Goal: Task Accomplishment & Management: Use online tool/utility

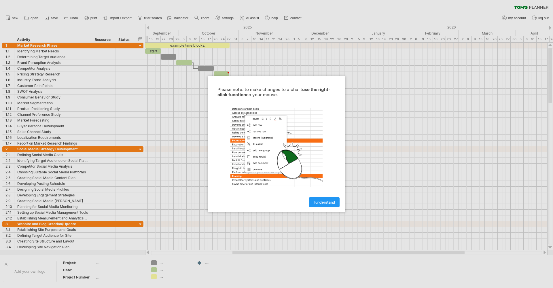
drag, startPoint x: 257, startPoint y: 92, endPoint x: 271, endPoint y: 94, distance: 14.3
click at [271, 94] on div "Please note: to make changes to a chart use the right-click function on your mo…" at bounding box center [276, 92] width 118 height 10
click at [320, 204] on link "I understand" at bounding box center [324, 202] width 31 height 10
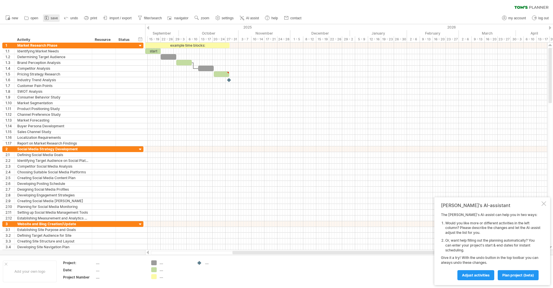
click at [50, 16] on link "save" at bounding box center [51, 17] width 17 height 7
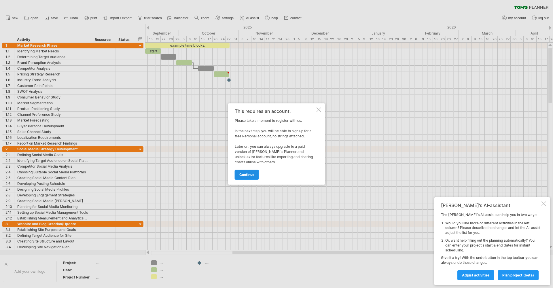
click at [247, 174] on span "continue" at bounding box center [246, 175] width 15 height 4
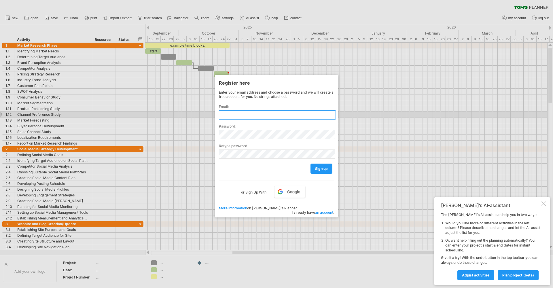
click at [270, 116] on input "text" at bounding box center [277, 114] width 117 height 9
type input "*"
type input "**********"
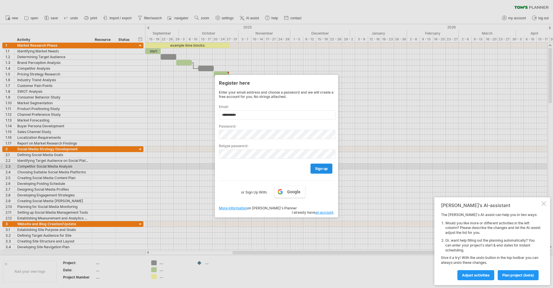
click at [314, 169] on link "sign up" at bounding box center [321, 169] width 22 height 10
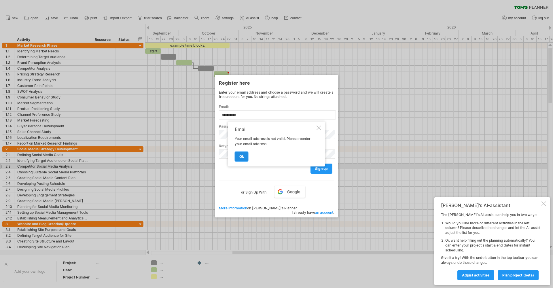
click at [241, 157] on span "ok" at bounding box center [241, 156] width 5 height 4
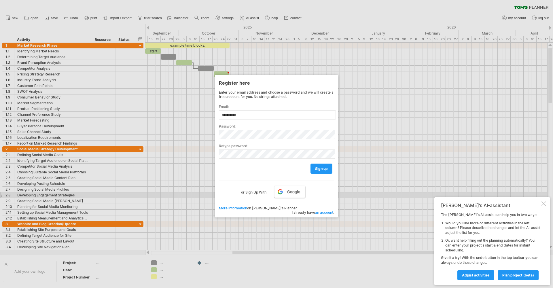
click at [287, 193] on link "Google" at bounding box center [289, 192] width 31 height 12
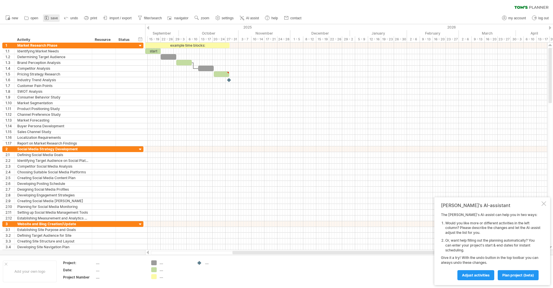
click at [50, 16] on link "save" at bounding box center [51, 17] width 17 height 7
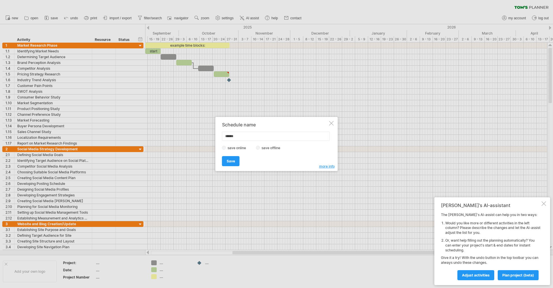
type input "******"
click at [233, 162] on span "Save" at bounding box center [231, 161] width 8 height 4
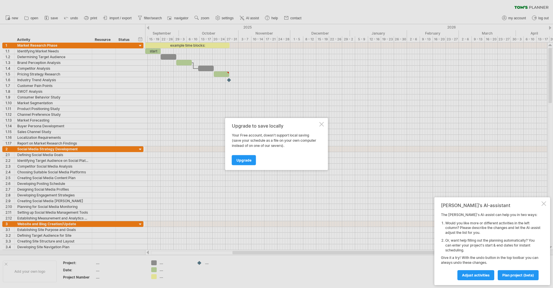
drag, startPoint x: 244, startPoint y: 160, endPoint x: 297, endPoint y: 127, distance: 62.1
click at [245, 163] on link "Upgrade" at bounding box center [244, 160] width 24 height 10
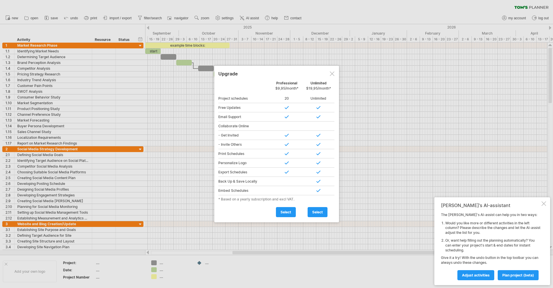
click at [333, 75] on div at bounding box center [332, 73] width 5 height 5
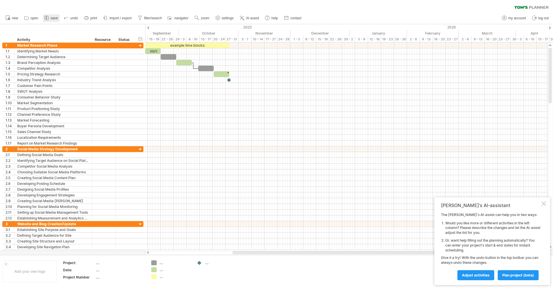
click at [48, 16] on icon at bounding box center [47, 18] width 4 height 4
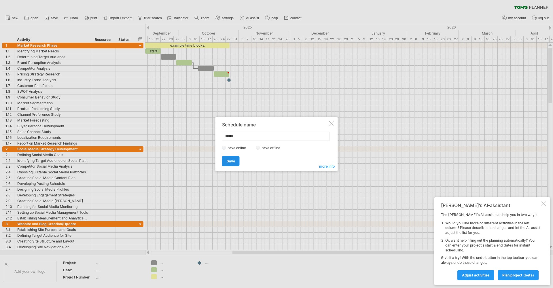
type input "******"
click at [237, 161] on link "Save" at bounding box center [231, 161] width 18 height 10
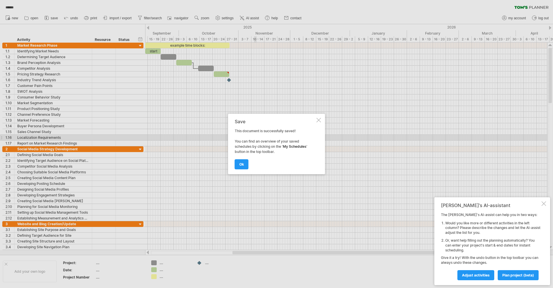
drag, startPoint x: 237, startPoint y: 121, endPoint x: 250, endPoint y: 123, distance: 12.8
click at [250, 123] on div "Save" at bounding box center [275, 121] width 81 height 5
drag, startPoint x: 249, startPoint y: 129, endPoint x: 294, endPoint y: 130, distance: 45.2
click at [294, 130] on div "Save This document is successfully saved! You can find an overview of your save…" at bounding box center [275, 144] width 81 height 50
click at [242, 162] on link "ok" at bounding box center [242, 164] width 14 height 10
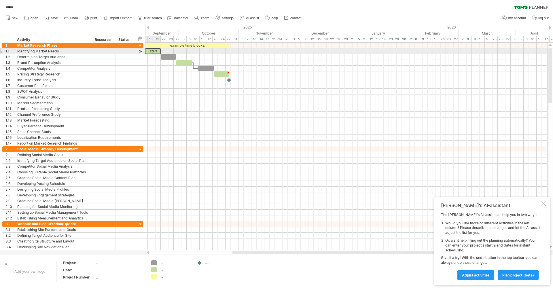
click at [154, 51] on div "start" at bounding box center [153, 50] width 16 height 5
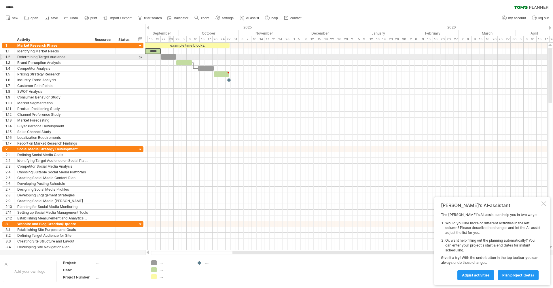
click at [168, 57] on div at bounding box center [169, 56] width 16 height 5
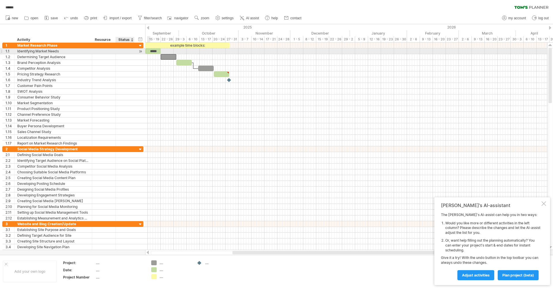
click at [126, 52] on div at bounding box center [125, 50] width 13 height 5
click at [140, 52] on div at bounding box center [140, 51] width 5 height 6
click at [50, 48] on div "**********" at bounding box center [72, 46] width 141 height 6
click at [49, 51] on div "Identifying Market Needs" at bounding box center [53, 50] width 72 height 5
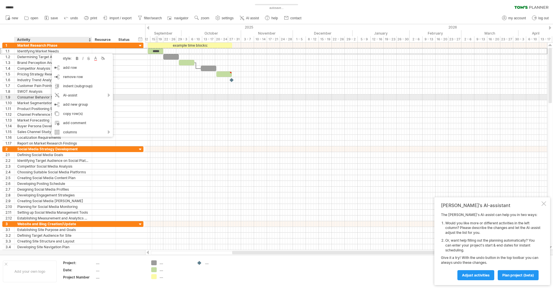
click at [160, 101] on div at bounding box center [346, 103] width 402 height 6
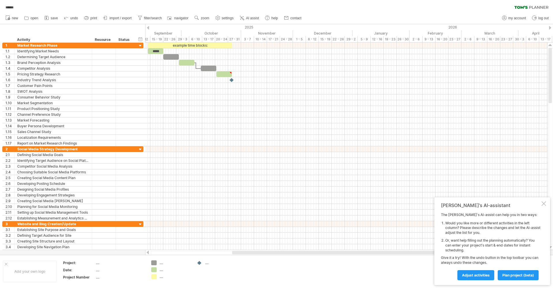
click at [147, 28] on div at bounding box center [148, 28] width 2 height 4
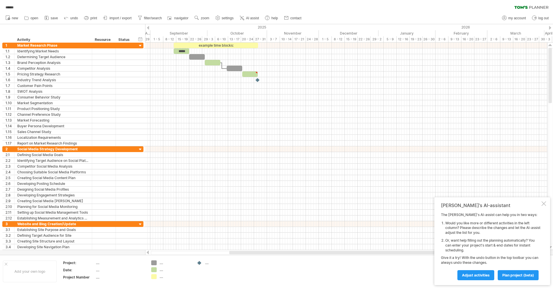
click at [147, 28] on div at bounding box center [148, 28] width 2 height 4
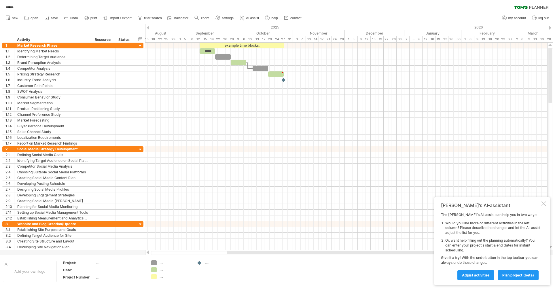
click at [147, 28] on div at bounding box center [148, 28] width 2 height 4
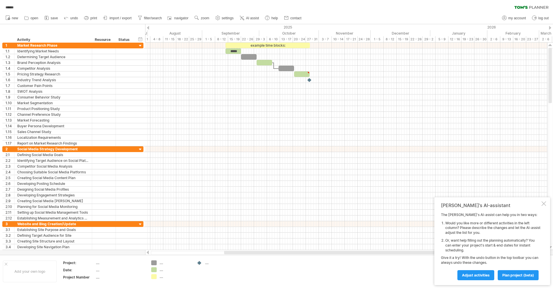
click at [147, 28] on div at bounding box center [148, 28] width 2 height 4
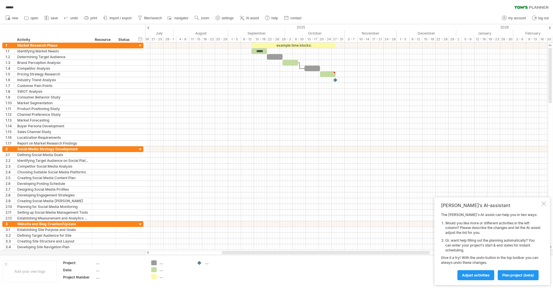
click at [147, 28] on div at bounding box center [148, 28] width 2 height 4
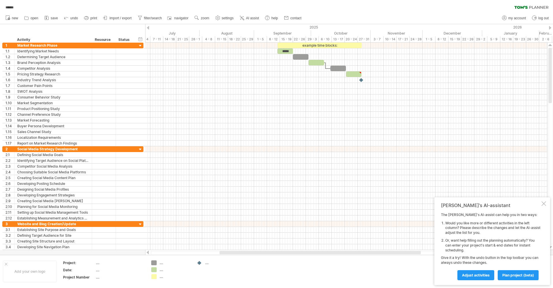
click at [147, 28] on div at bounding box center [148, 28] width 2 height 4
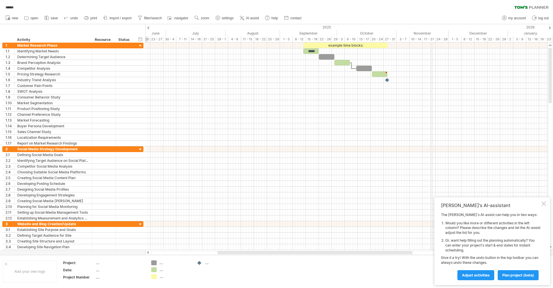
click at [417, 34] on div "November" at bounding box center [423, 33] width 52 height 6
click at [413, 40] on div "10 - 14" at bounding box center [416, 39] width 13 height 6
click at [412, 35] on div "November" at bounding box center [423, 33] width 52 height 6
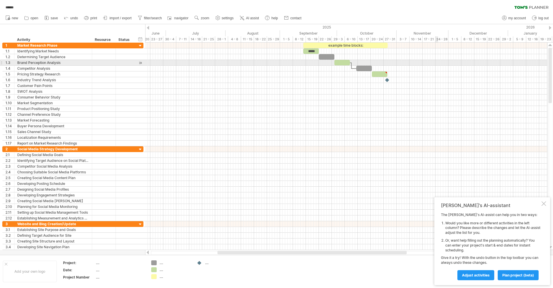
click at [435, 65] on div at bounding box center [346, 63] width 402 height 6
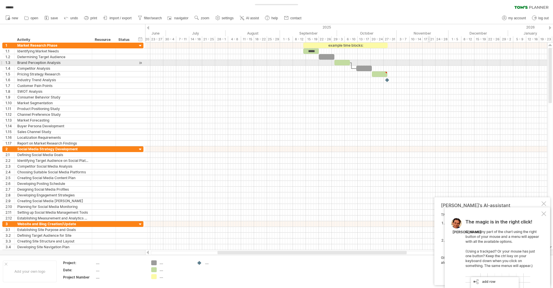
click at [428, 65] on div at bounding box center [346, 63] width 402 height 6
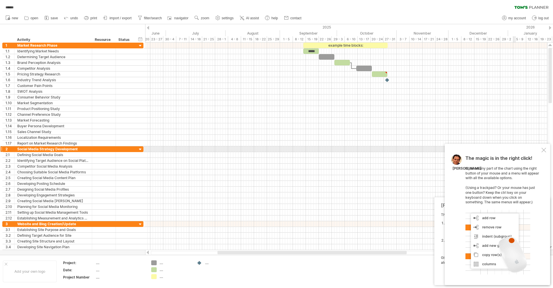
click at [544, 149] on div "The magic is in the right click! Click on any part of the chart using the right…" at bounding box center [497, 214] width 105 height 141
click at [544, 152] on div at bounding box center [543, 150] width 5 height 5
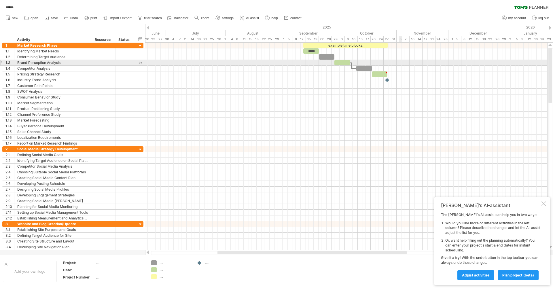
click at [400, 62] on div at bounding box center [346, 63] width 402 height 6
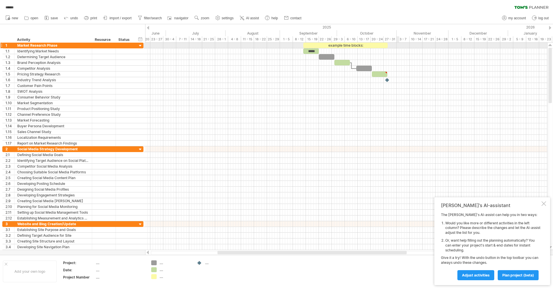
click at [398, 48] on div at bounding box center [346, 46] width 402 height 6
click at [359, 45] on div "example time blocks:" at bounding box center [345, 45] width 84 height 5
click at [359, 45] on div "**********" at bounding box center [345, 45] width 84 height 5
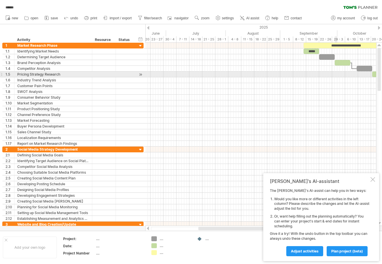
click at [336, 75] on div at bounding box center [260, 74] width 231 height 6
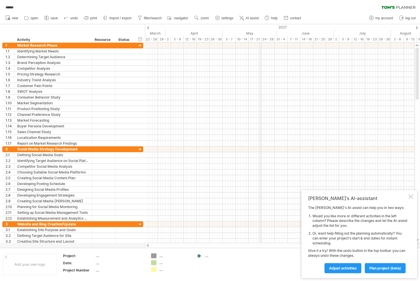
click at [260, 31] on div "May" at bounding box center [250, 33] width 54 height 6
click at [419, 27] on div "2027" at bounding box center [338, 27] width 676 height 6
click at [418, 27] on div at bounding box center [417, 28] width 2 height 4
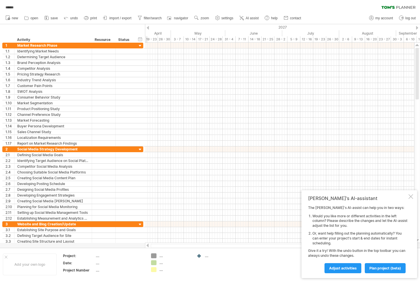
click at [418, 27] on div at bounding box center [417, 28] width 2 height 4
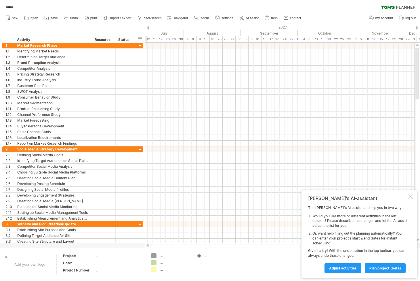
click at [418, 27] on div at bounding box center [417, 28] width 2 height 4
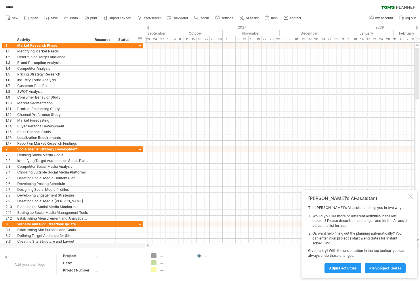
click at [418, 27] on div at bounding box center [417, 28] width 2 height 4
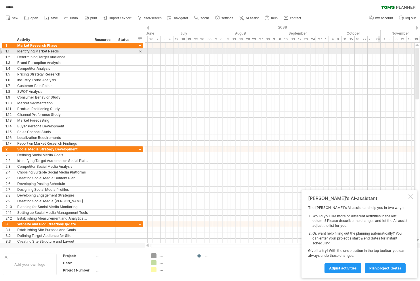
click at [379, 50] on div at bounding box center [280, 51] width 270 height 6
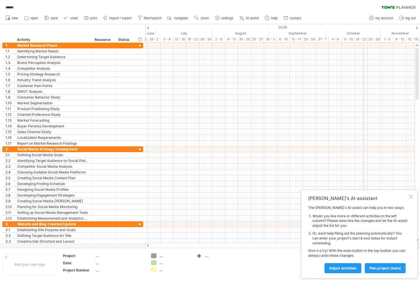
click at [363, 34] on div "October" at bounding box center [354, 33] width 54 height 6
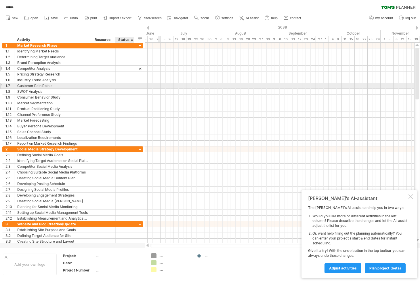
click at [124, 66] on div at bounding box center [125, 68] width 13 height 5
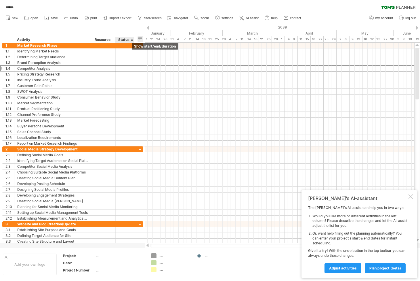
click at [141, 37] on div "hide start/end/duration show start/end/duration" at bounding box center [140, 39] width 5 height 6
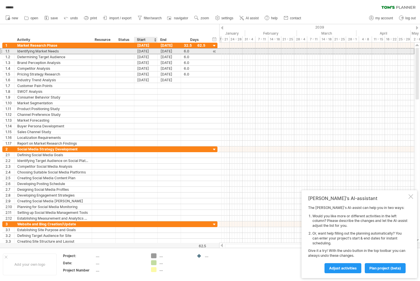
click at [151, 52] on div "[DATE]" at bounding box center [145, 50] width 23 height 5
click at [149, 52] on div "[DATE]" at bounding box center [145, 50] width 23 height 5
drag, startPoint x: 149, startPoint y: 49, endPoint x: 149, endPoint y: 46, distance: 3.5
click at [149, 49] on div "[DATE]" at bounding box center [145, 50] width 23 height 5
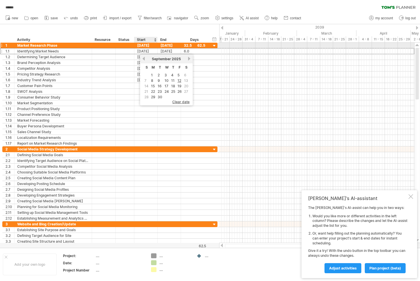
click at [149, 43] on div "[DATE]" at bounding box center [145, 45] width 23 height 5
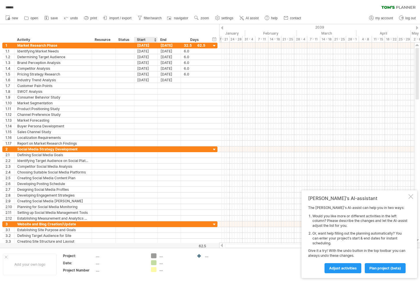
click at [149, 42] on div "Start" at bounding box center [145, 40] width 17 height 6
click at [189, 41] on div "Days" at bounding box center [194, 40] width 27 height 6
click at [197, 52] on div "6.0" at bounding box center [195, 50] width 22 height 5
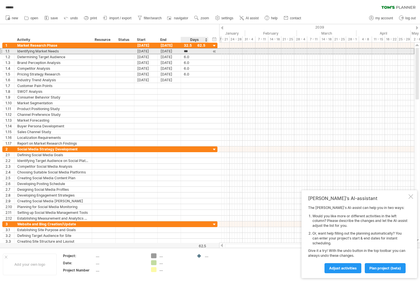
click at [215, 50] on div at bounding box center [214, 51] width 5 height 6
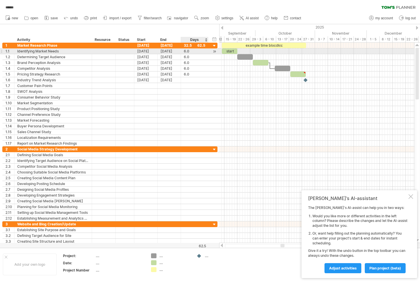
click at [215, 50] on div at bounding box center [214, 51] width 5 height 6
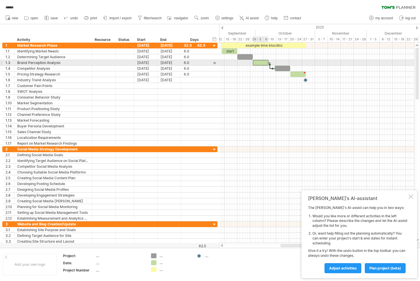
click at [255, 65] on div at bounding box center [261, 62] width 16 height 5
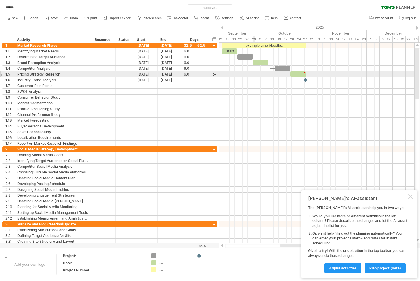
click at [255, 77] on div at bounding box center [316, 80] width 195 height 6
type textarea "**********"
drag, startPoint x: 306, startPoint y: 73, endPoint x: 350, endPoint y: 74, distance: 44.9
click at [350, 74] on div at bounding box center [351, 72] width 3 height 3
drag, startPoint x: 348, startPoint y: 74, endPoint x: 303, endPoint y: 74, distance: 45.5
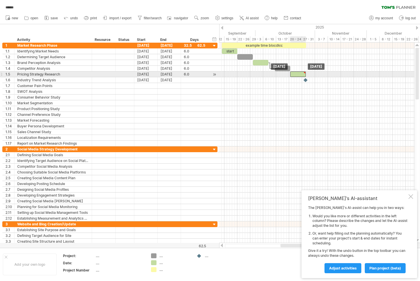
click at [303, 74] on div at bounding box center [299, 73] width 16 height 5
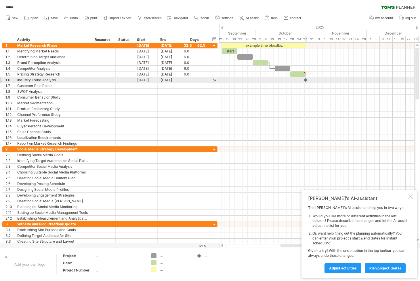
click at [307, 80] on div at bounding box center [306, 79] width 6 height 5
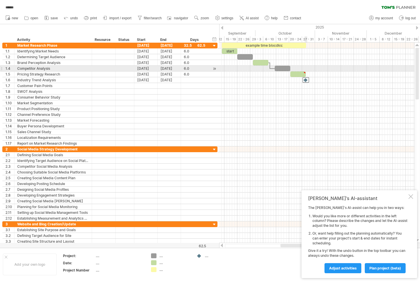
click at [306, 71] on div at bounding box center [316, 69] width 195 height 6
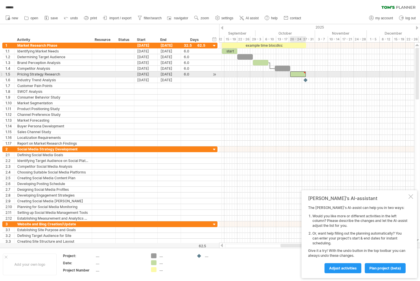
click at [306, 72] on div at bounding box center [305, 72] width 3 height 3
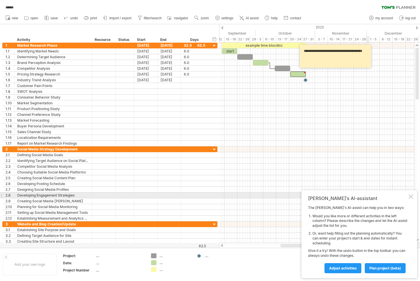
click at [414, 198] on div "[PERSON_NAME]'s AI-assistant The [PERSON_NAME]'s AI-assist can help you in two …" at bounding box center [360, 234] width 116 height 88
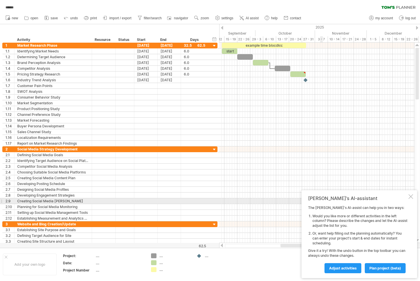
click at [410, 199] on div at bounding box center [411, 196] width 5 height 5
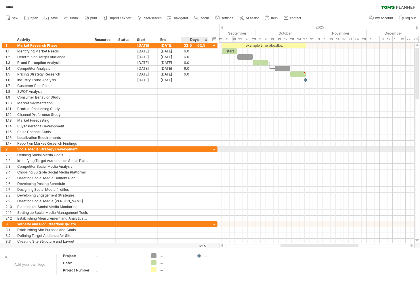
click at [215, 147] on div at bounding box center [214, 149] width 5 height 5
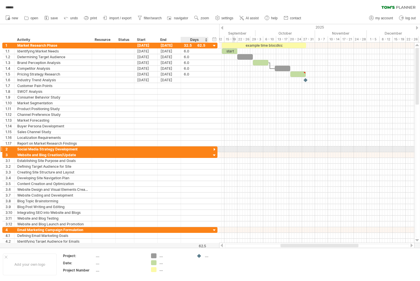
click at [215, 147] on div at bounding box center [214, 149] width 5 height 5
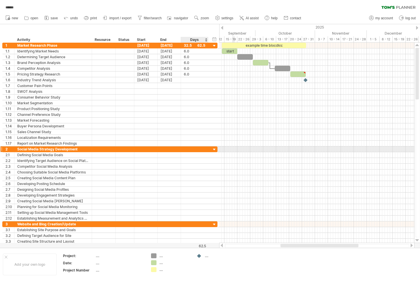
click at [215, 147] on div at bounding box center [214, 149] width 5 height 5
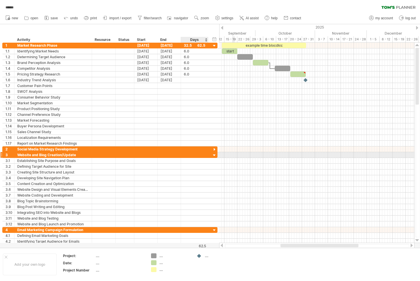
click at [214, 155] on div at bounding box center [214, 155] width 5 height 5
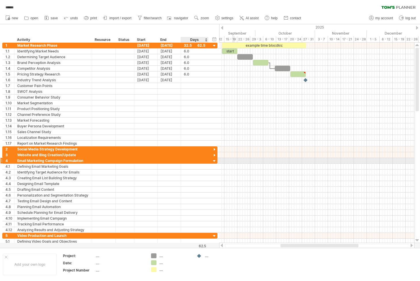
click at [216, 160] on div at bounding box center [214, 160] width 5 height 5
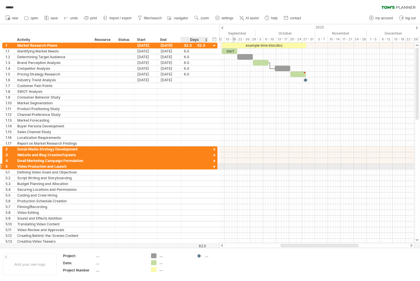
click at [215, 168] on div at bounding box center [214, 166] width 5 height 5
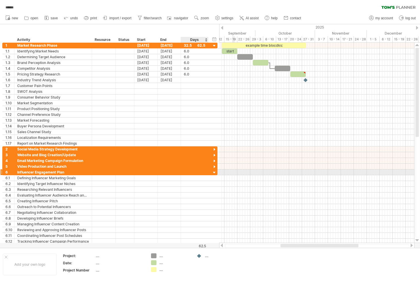
click at [215, 172] on div at bounding box center [214, 172] width 5 height 5
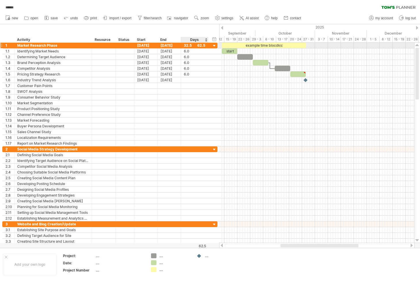
click at [214, 46] on div at bounding box center [214, 45] width 5 height 5
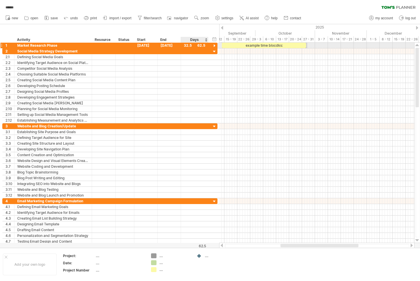
click at [214, 46] on div at bounding box center [214, 45] width 5 height 5
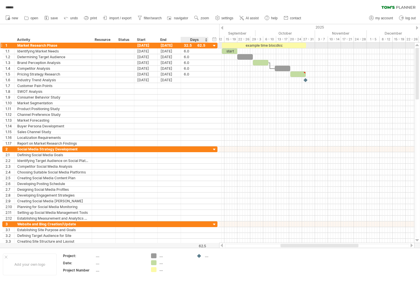
click at [214, 46] on div at bounding box center [214, 45] width 5 height 5
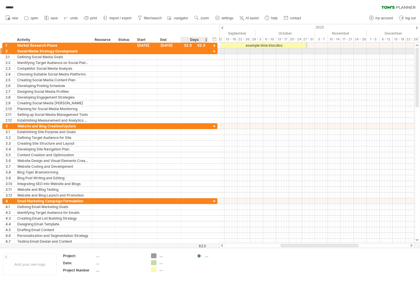
click at [216, 50] on div at bounding box center [214, 51] width 5 height 5
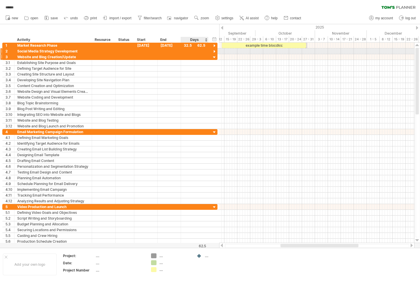
click at [216, 54] on div "**********" at bounding box center [109, 57] width 215 height 6
click at [213, 58] on div at bounding box center [214, 57] width 5 height 5
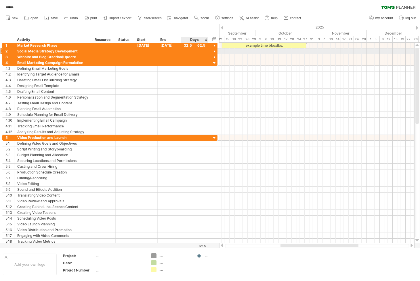
click at [213, 49] on div "**********" at bounding box center [109, 51] width 215 height 6
click at [213, 53] on div at bounding box center [214, 51] width 5 height 5
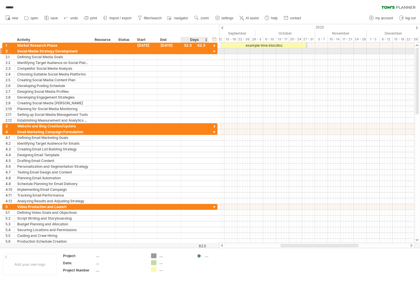
click at [215, 52] on div at bounding box center [214, 51] width 5 height 5
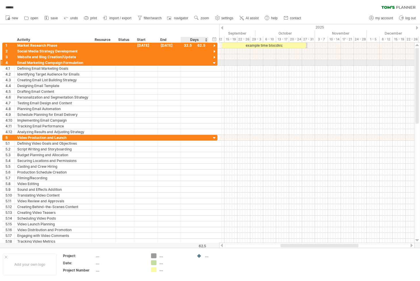
click at [216, 63] on div at bounding box center [214, 62] width 5 height 5
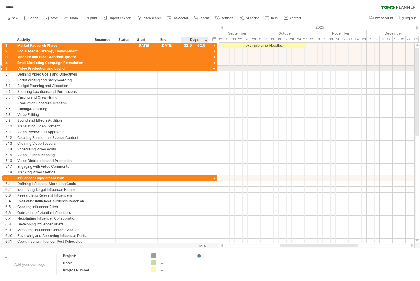
click at [216, 69] on div at bounding box center [214, 68] width 5 height 5
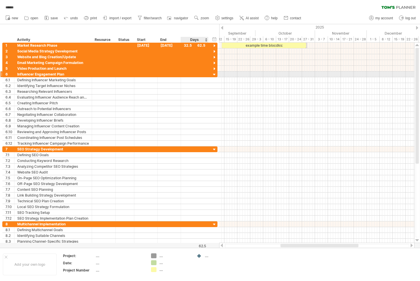
click at [216, 74] on div at bounding box center [214, 74] width 5 height 5
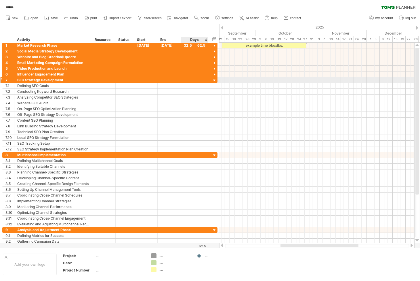
click at [215, 82] on div at bounding box center [214, 80] width 5 height 5
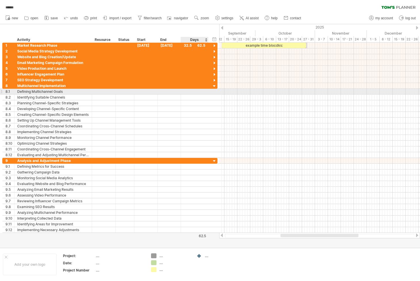
click at [215, 93] on div "**********" at bounding box center [109, 92] width 215 height 6
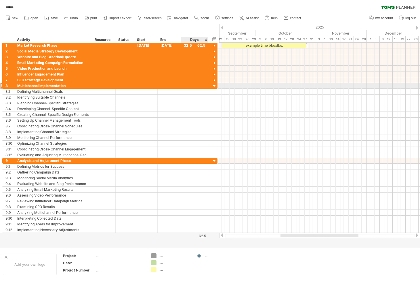
click at [214, 86] on div at bounding box center [214, 86] width 5 height 5
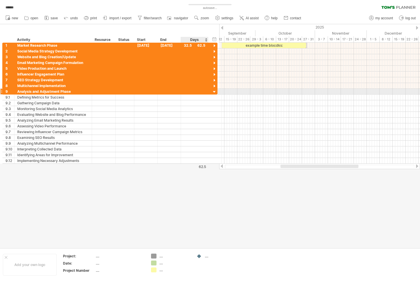
click at [215, 91] on div at bounding box center [214, 91] width 5 height 5
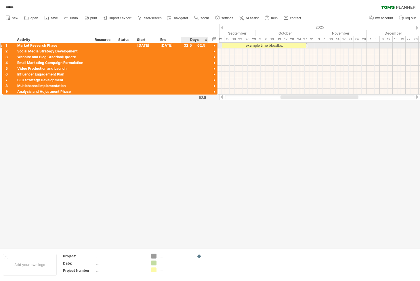
click at [213, 44] on div at bounding box center [214, 45] width 5 height 5
